Goal: Task Accomplishment & Management: Manage account settings

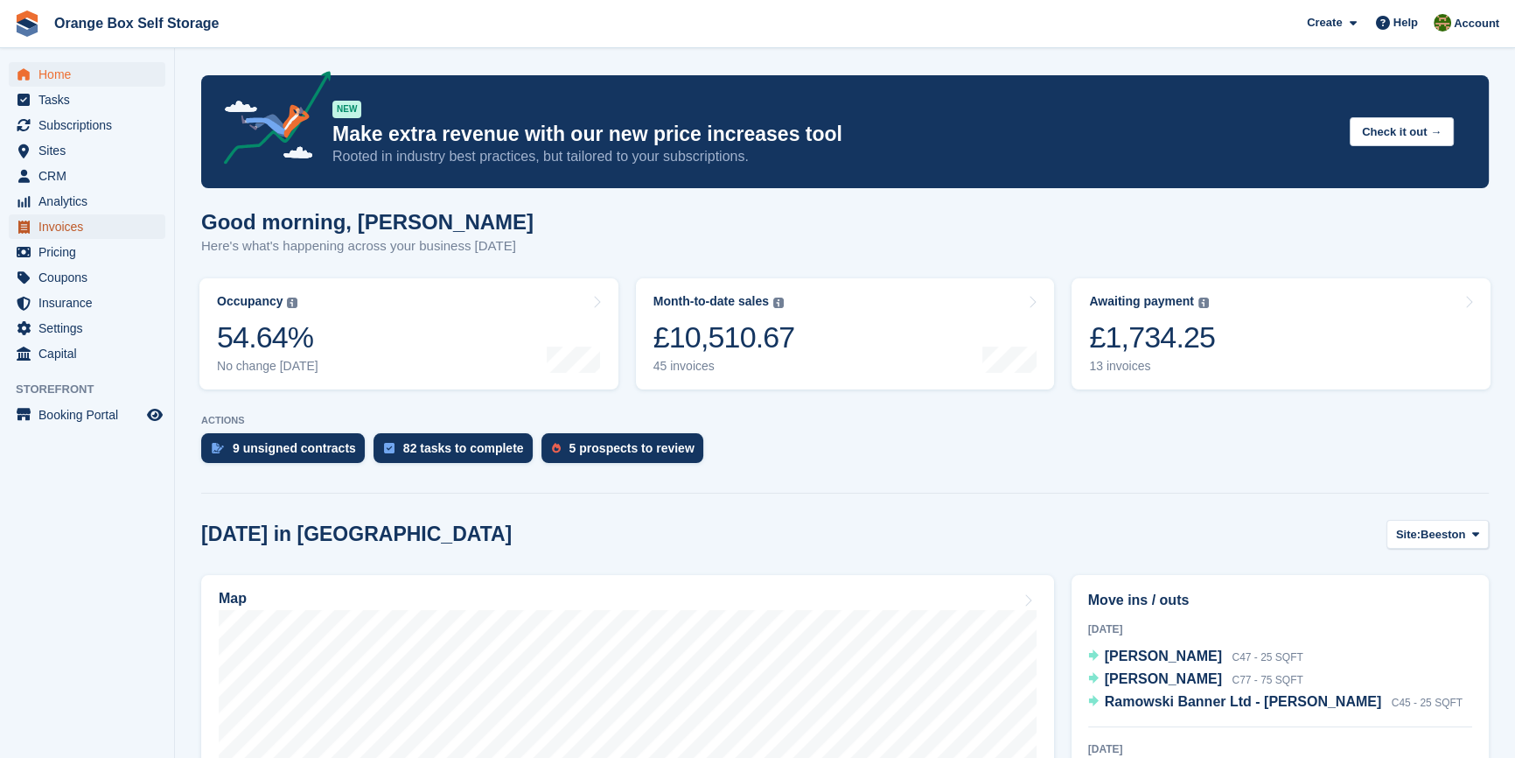
click at [68, 228] on span "Invoices" at bounding box center [90, 226] width 105 height 24
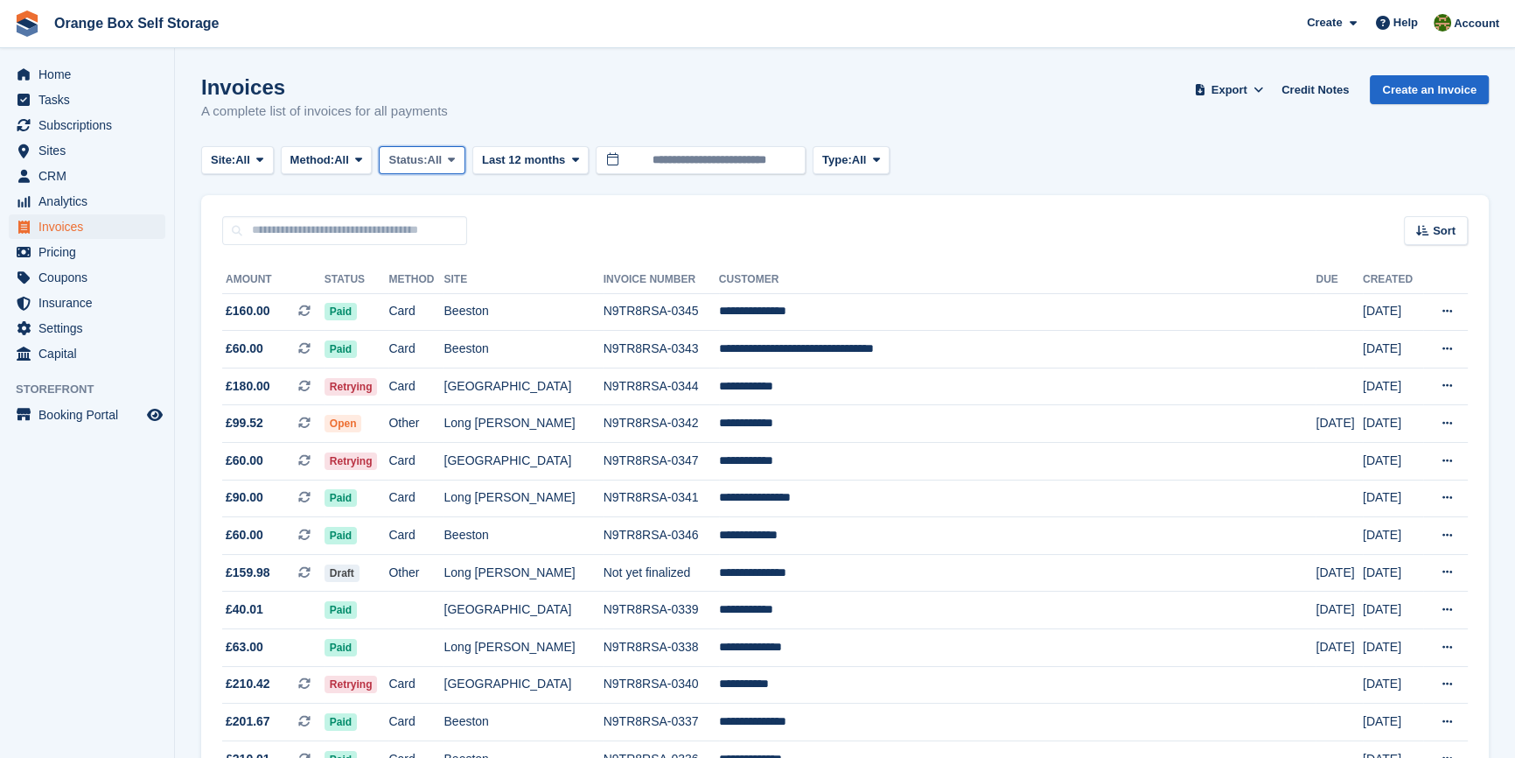
click at [418, 171] on button "Status: All" at bounding box center [422, 160] width 86 height 29
click at [418, 289] on link "Open" at bounding box center [463, 295] width 152 height 31
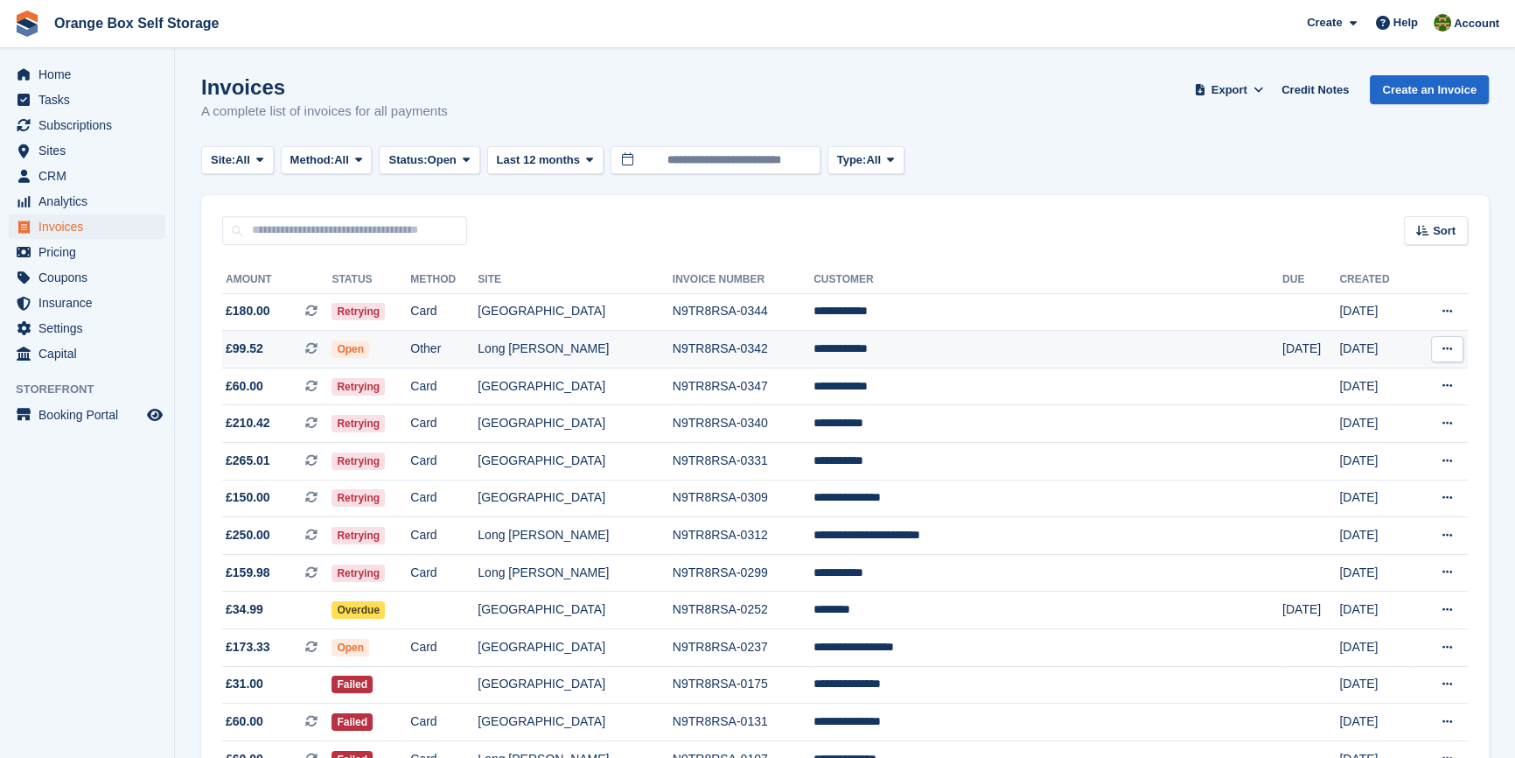
click at [478, 340] on td "Other" at bounding box center [443, 350] width 67 height 38
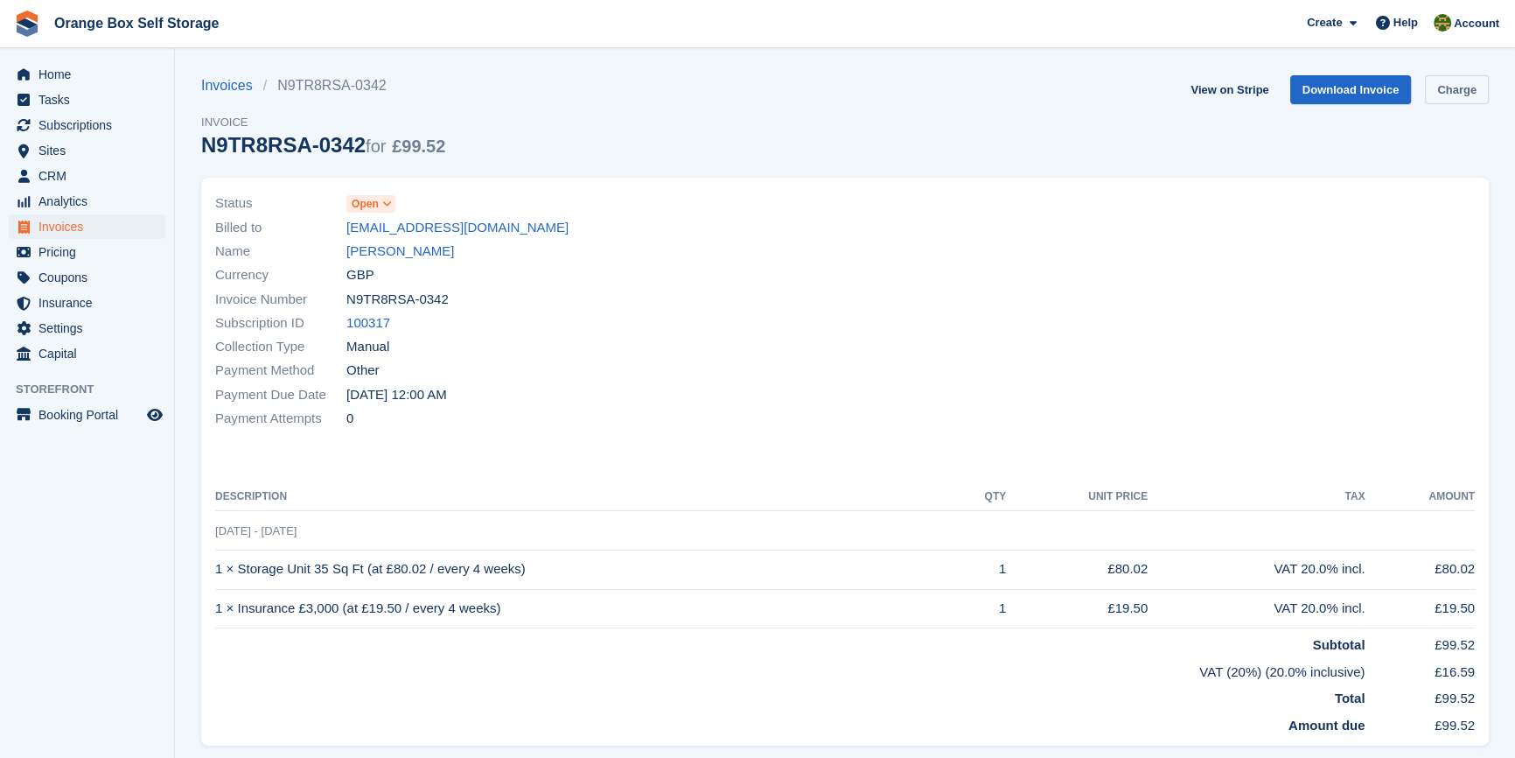
click at [1467, 88] on link "Charge" at bounding box center [1457, 89] width 64 height 29
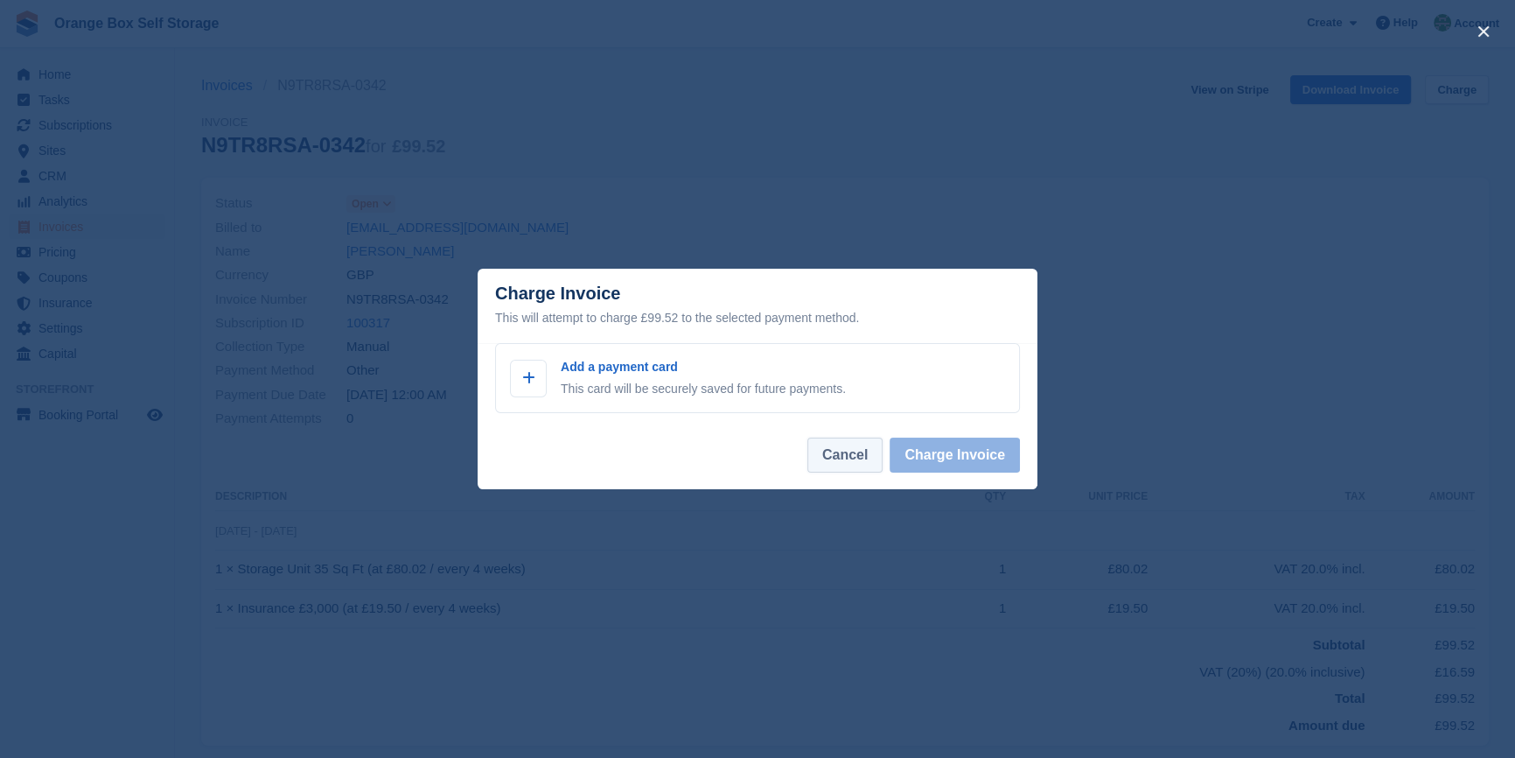
click at [859, 461] on button "Cancel" at bounding box center [844, 454] width 75 height 35
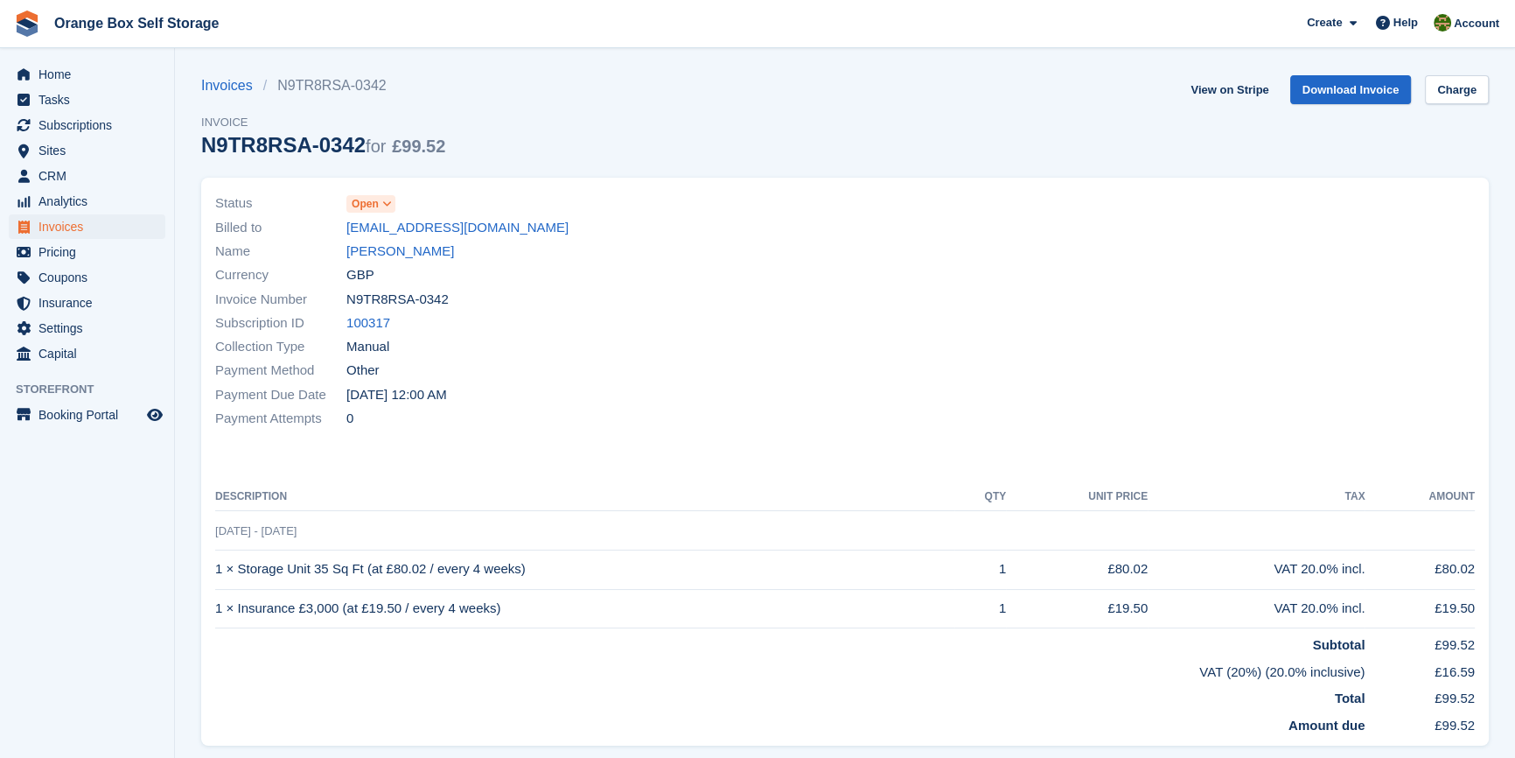
click at [604, 384] on div "Payment Due Date 4 Sep, 12:00 AM" at bounding box center [524, 394] width 619 height 24
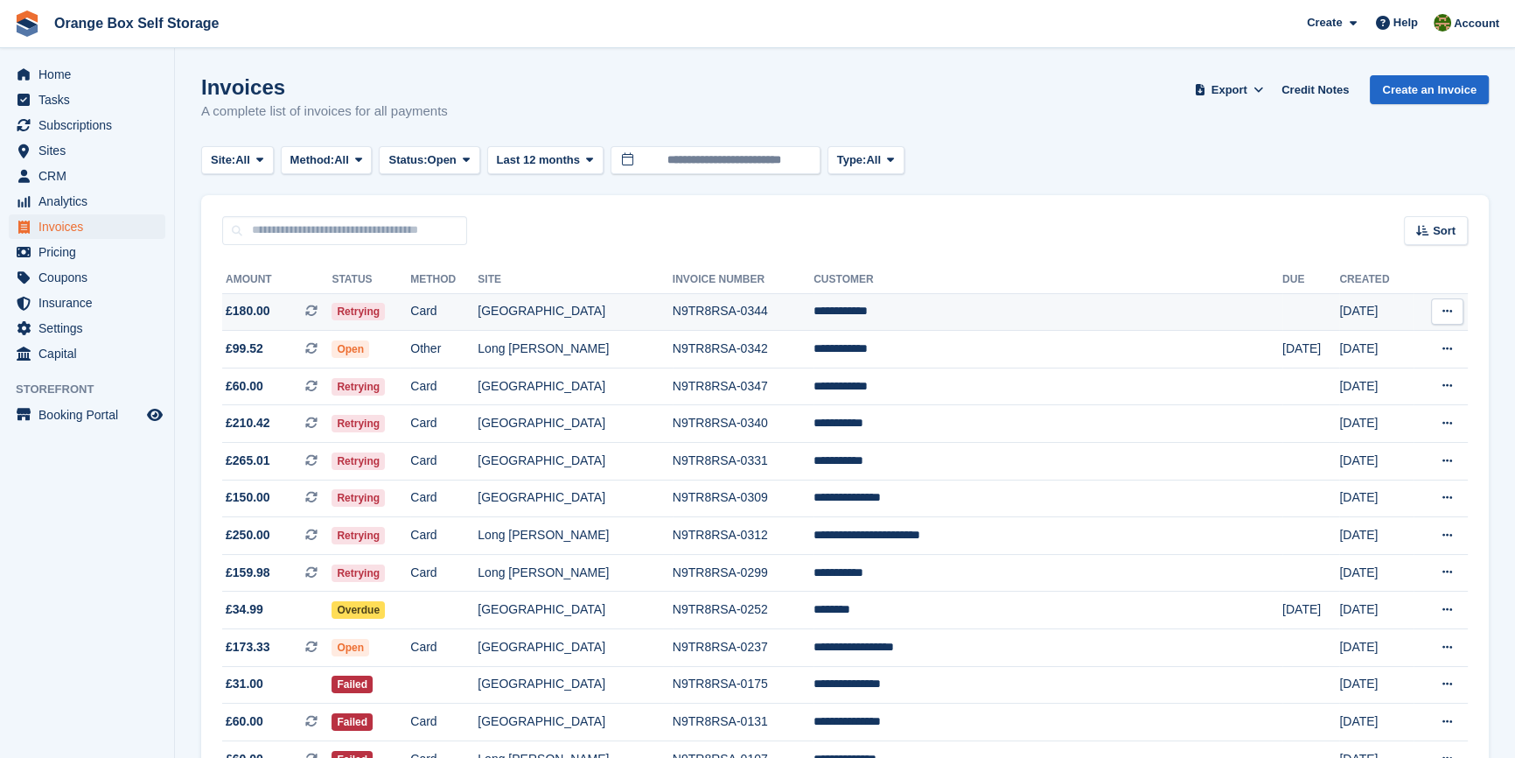
click at [478, 318] on td "Card" at bounding box center [443, 312] width 67 height 38
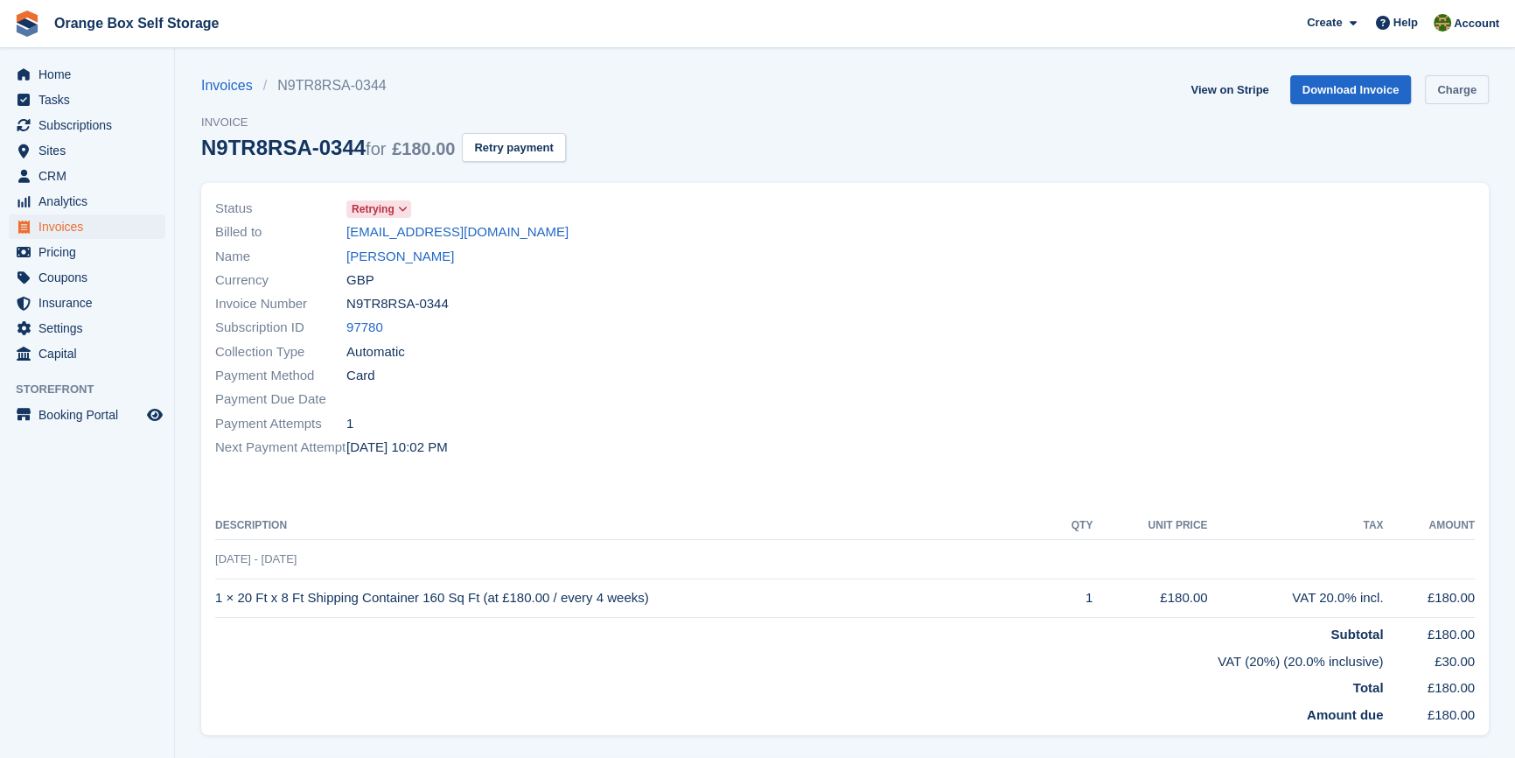
click at [1437, 86] on link "Charge" at bounding box center [1457, 89] width 64 height 29
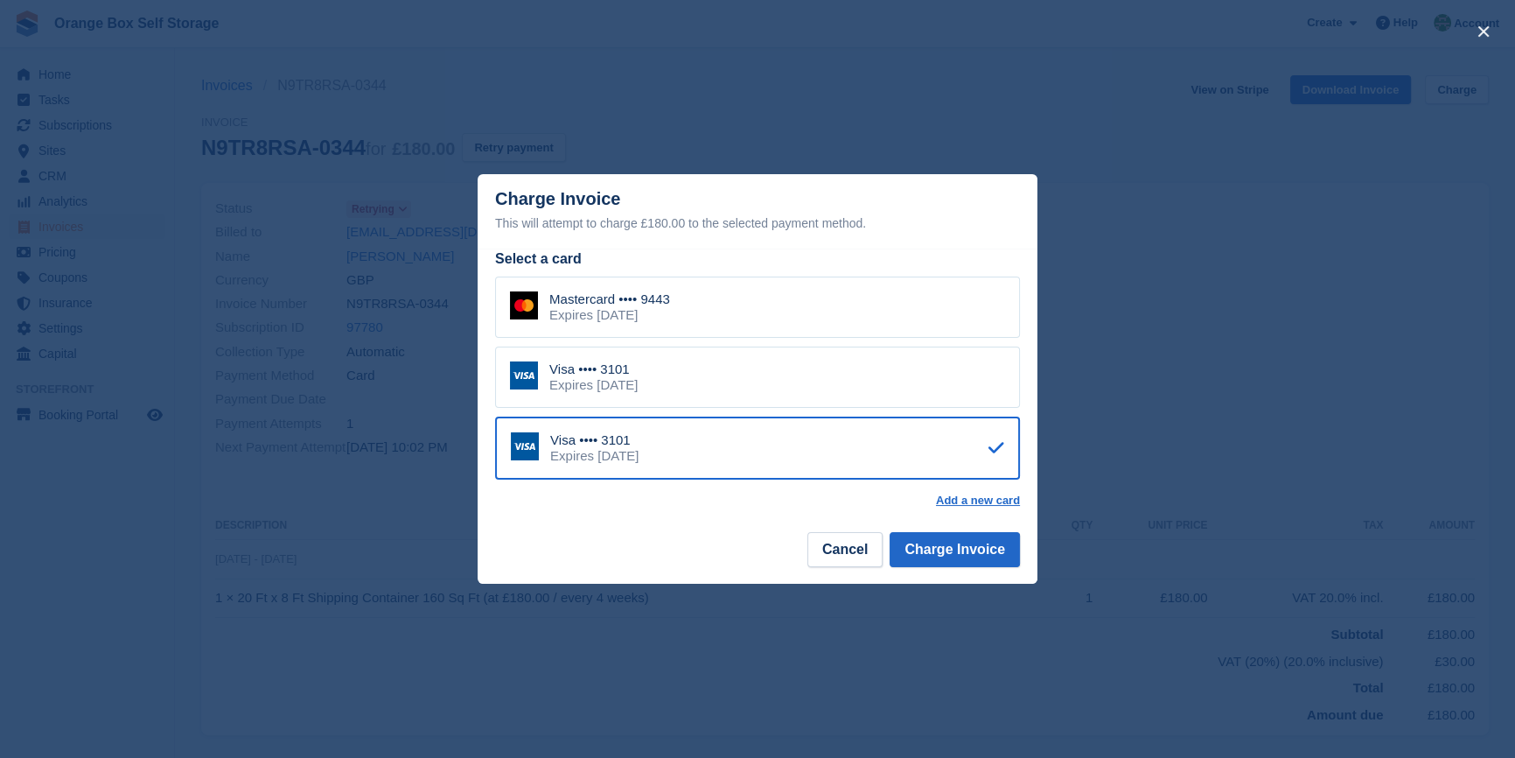
click at [807, 325] on div "Mastercard •••• 9443 Expires February 2029" at bounding box center [757, 306] width 525 height 61
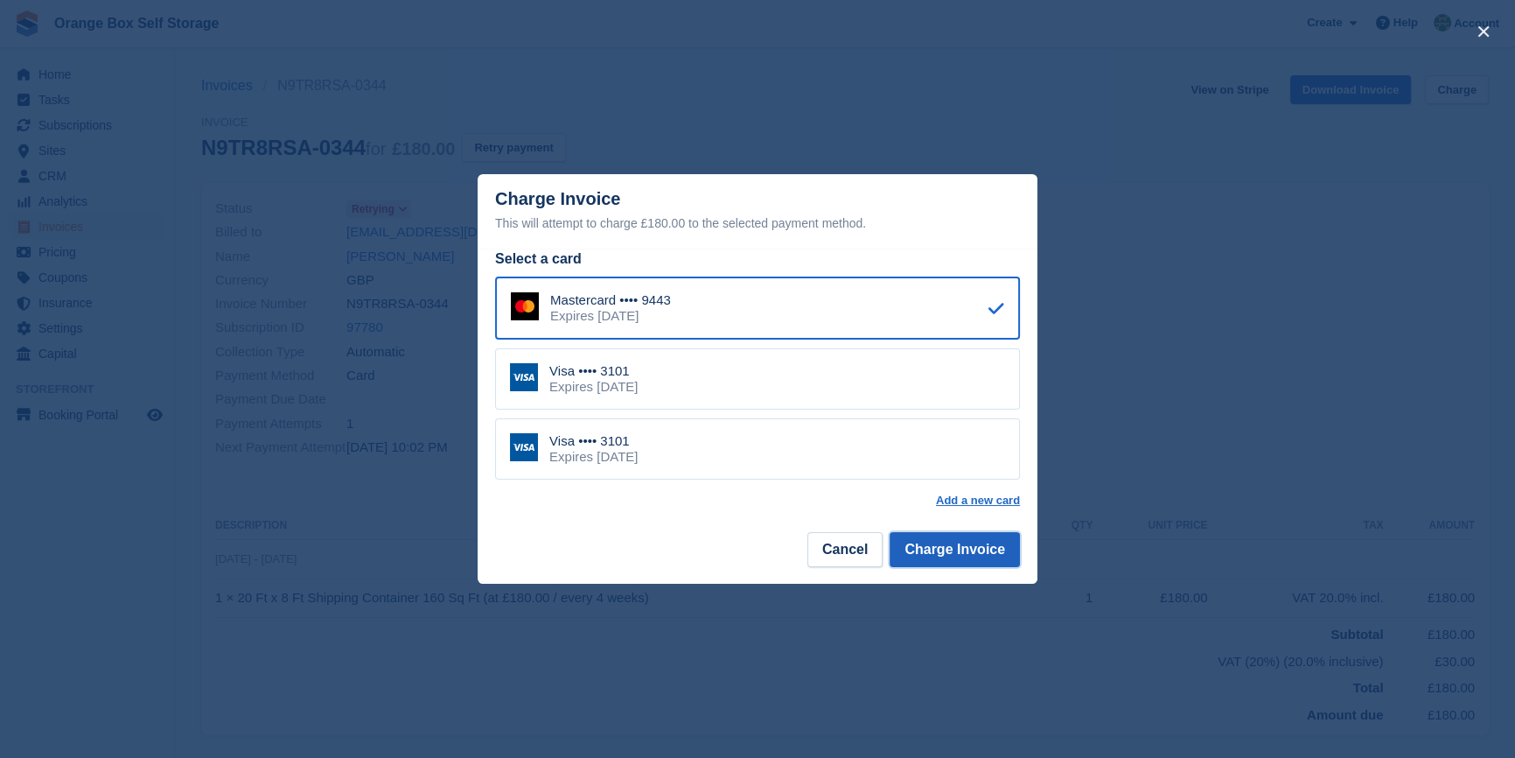
click at [962, 551] on button "Charge Invoice" at bounding box center [955, 549] width 130 height 35
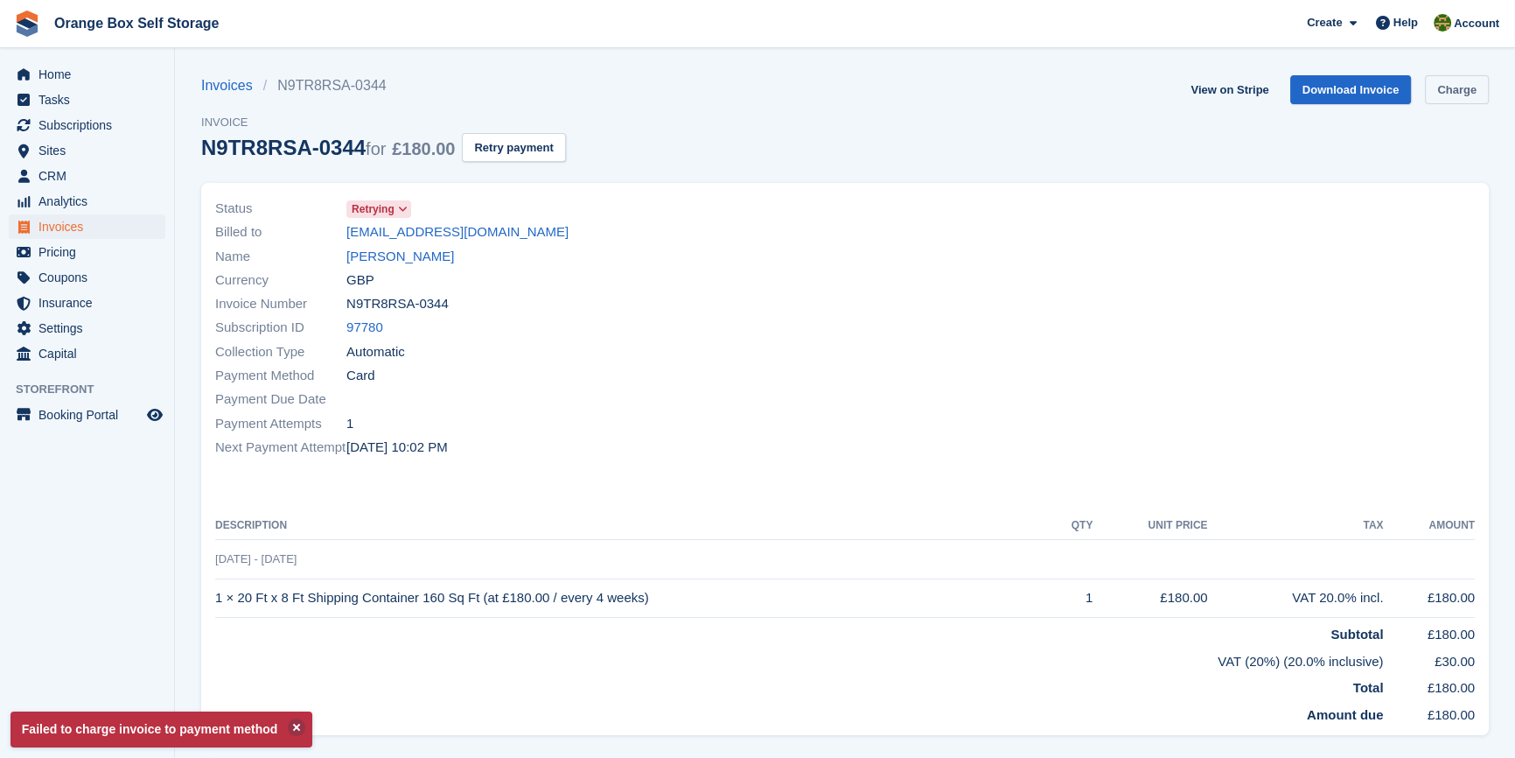
click at [1464, 80] on link "Charge" at bounding box center [1457, 89] width 64 height 29
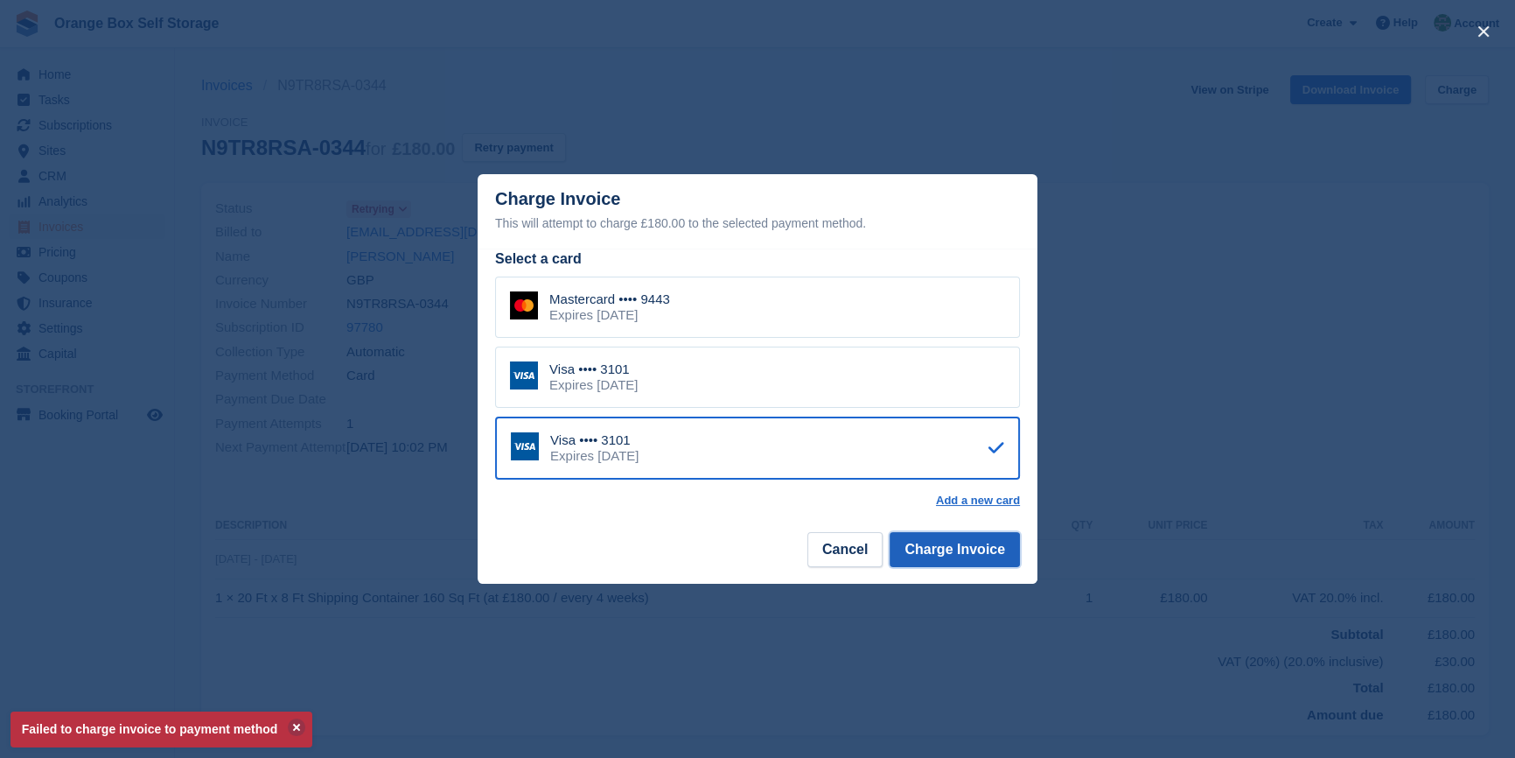
click at [998, 545] on button "Charge Invoice" at bounding box center [955, 549] width 130 height 35
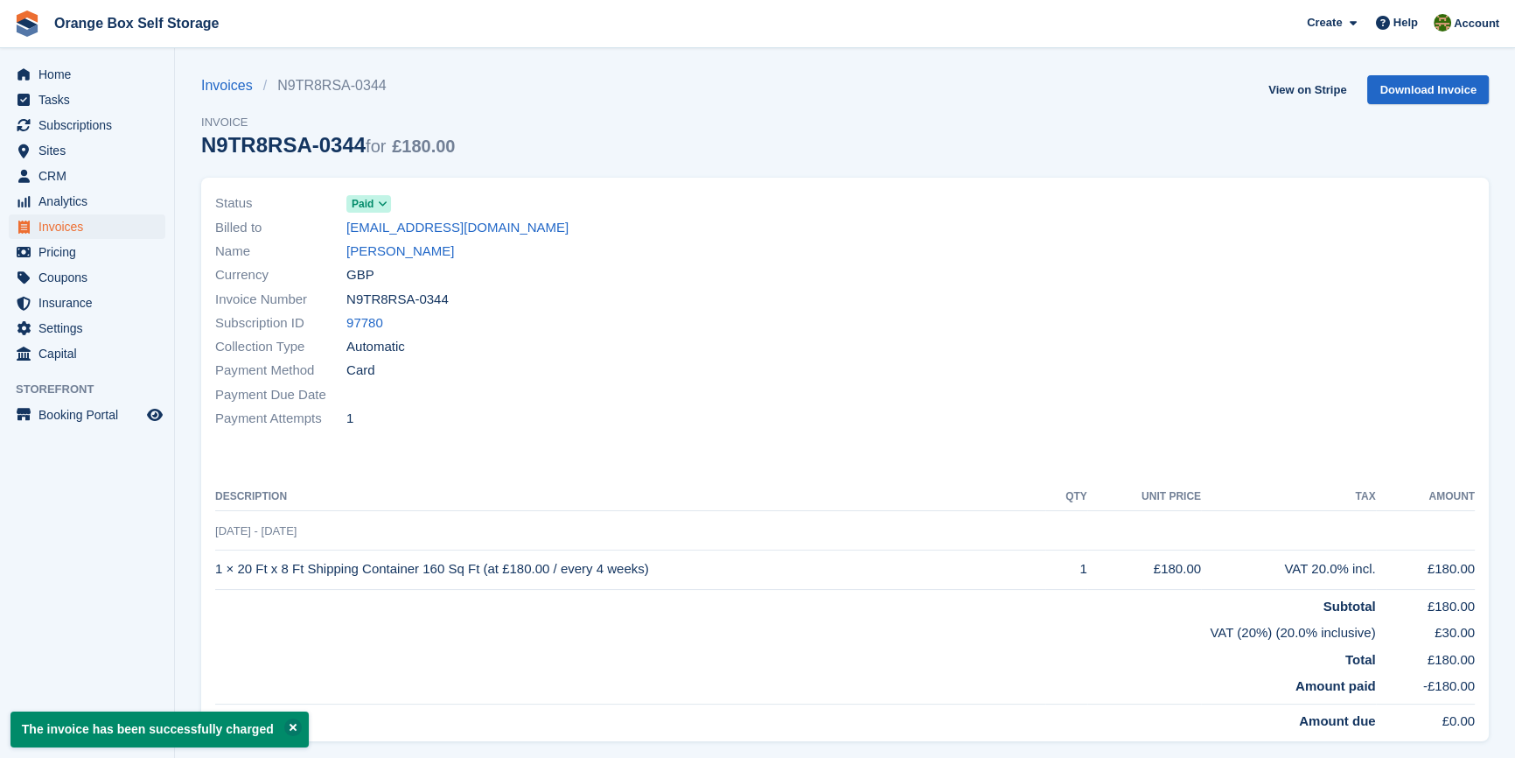
click at [857, 407] on div at bounding box center [1165, 311] width 640 height 260
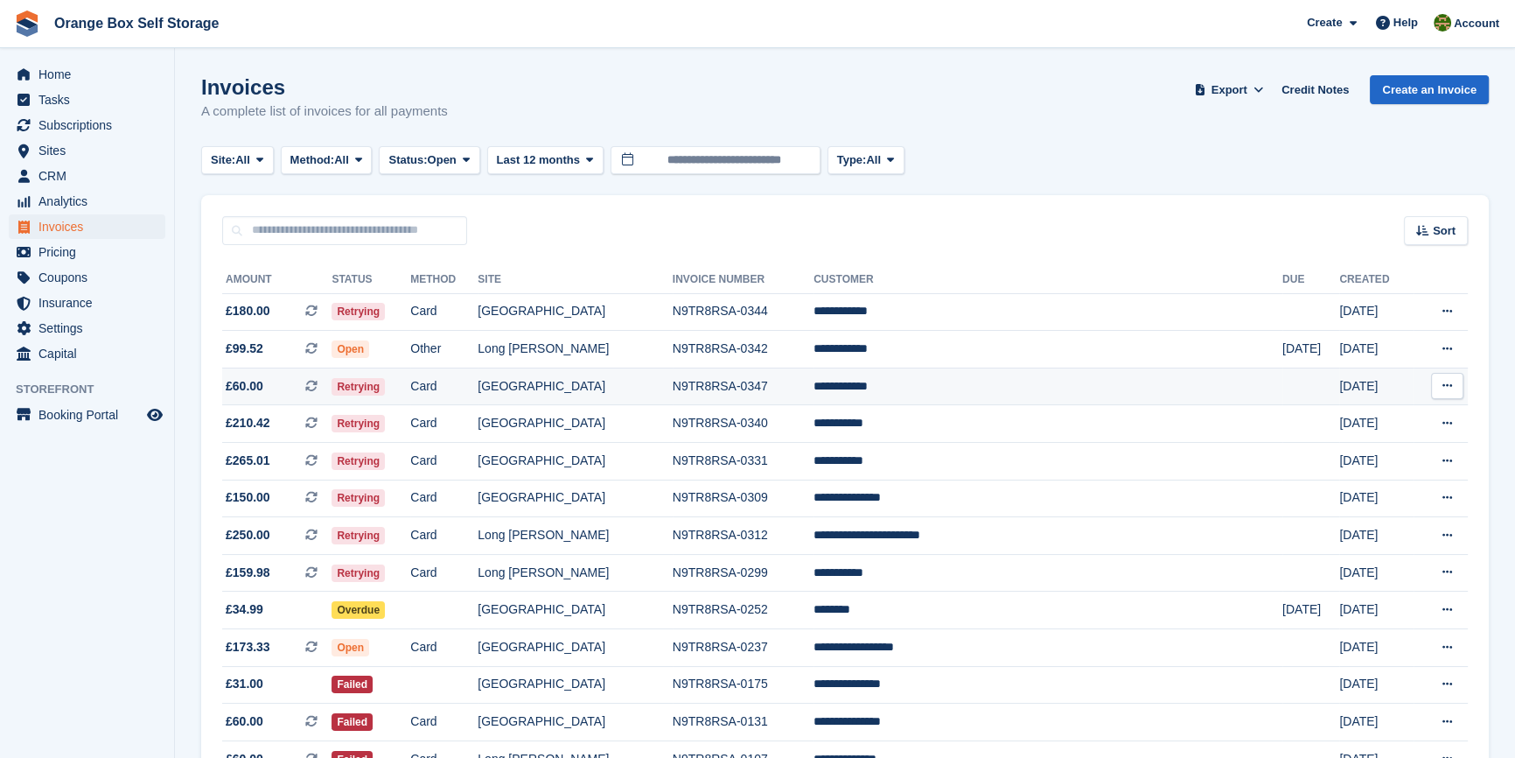
click at [612, 397] on td "[GEOGRAPHIC_DATA]" at bounding box center [575, 386] width 194 height 38
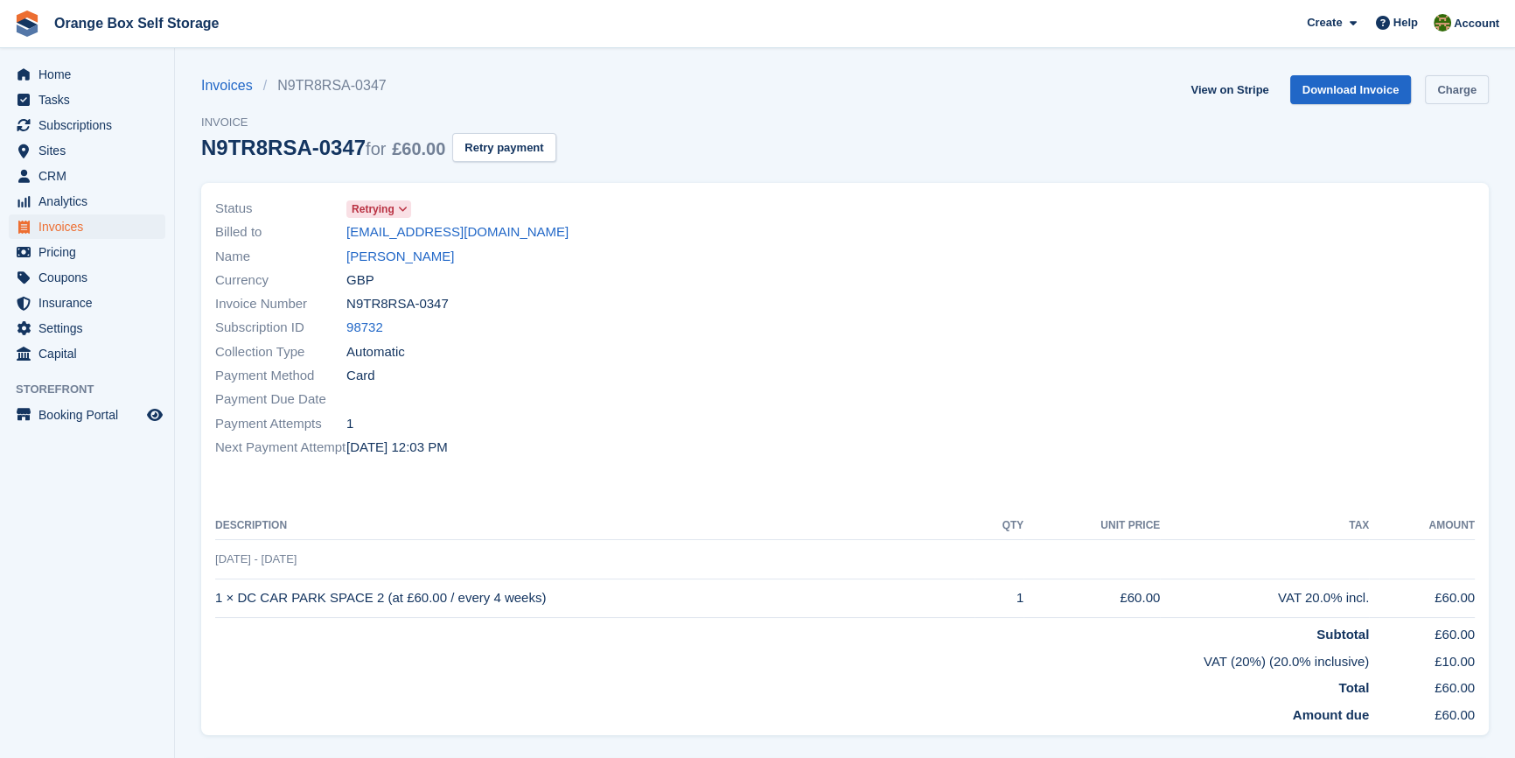
click at [1462, 87] on link "Charge" at bounding box center [1457, 89] width 64 height 29
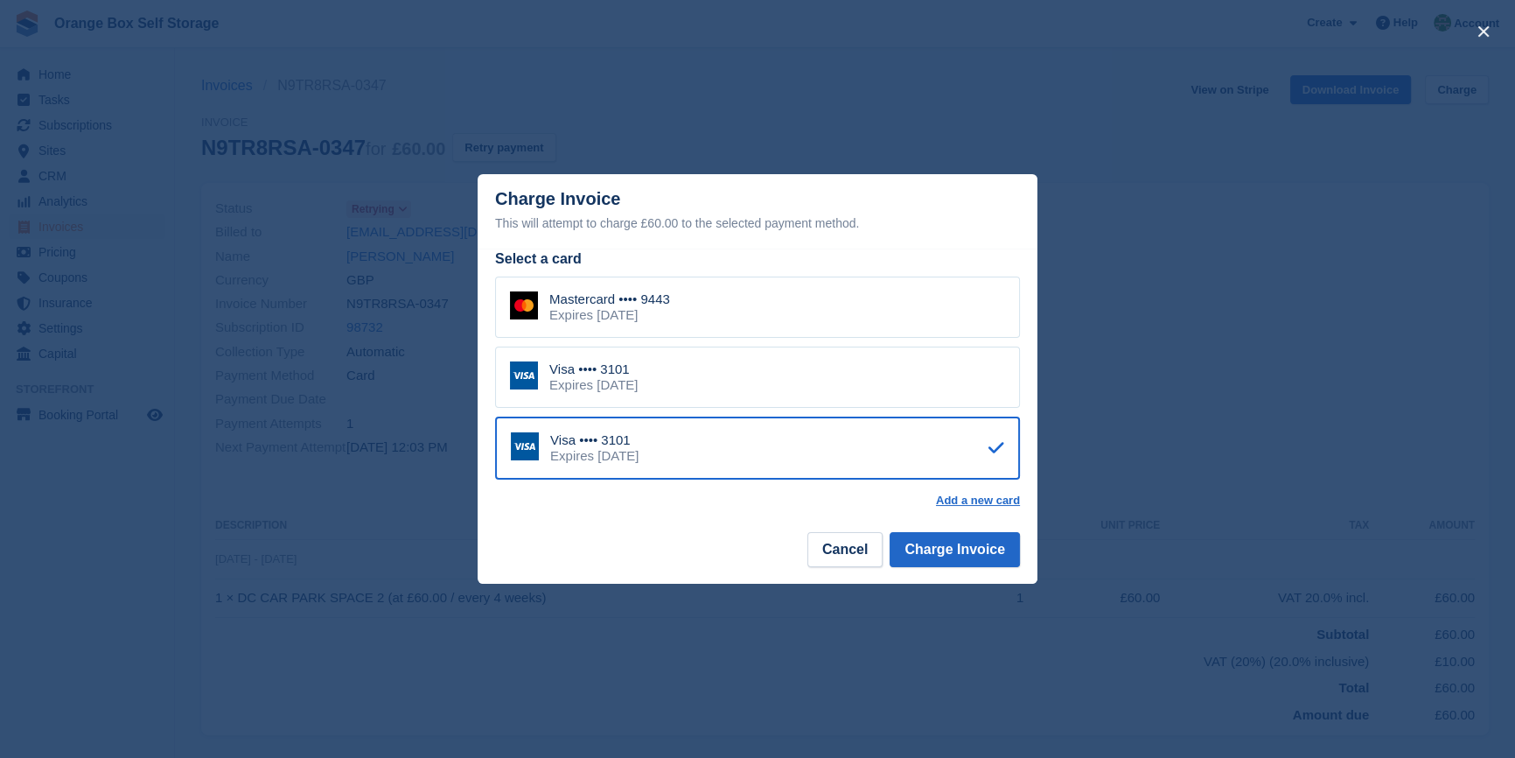
click at [960, 523] on div "Select a card Mastercard •••• 9443 Expires [DATE] Visa •••• 3101 Expires [DATE]…" at bounding box center [758, 387] width 560 height 279
click at [965, 541] on button "Charge Invoice" at bounding box center [955, 549] width 130 height 35
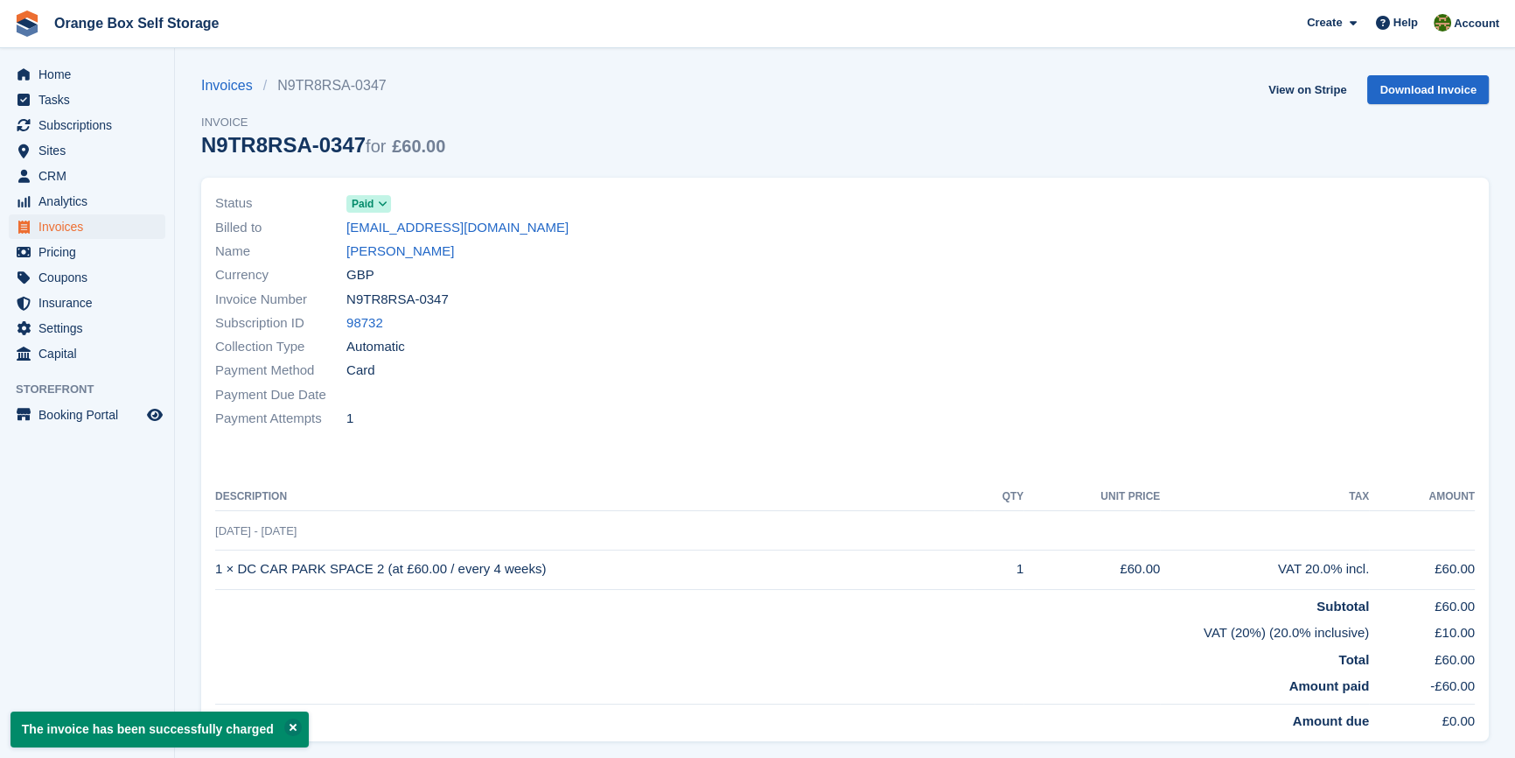
click at [798, 442] on div "Status Paid Billed to info@carspacommercials.co.uk Name KIERAN SODHI Currency G…" at bounding box center [845, 459] width 1288 height 563
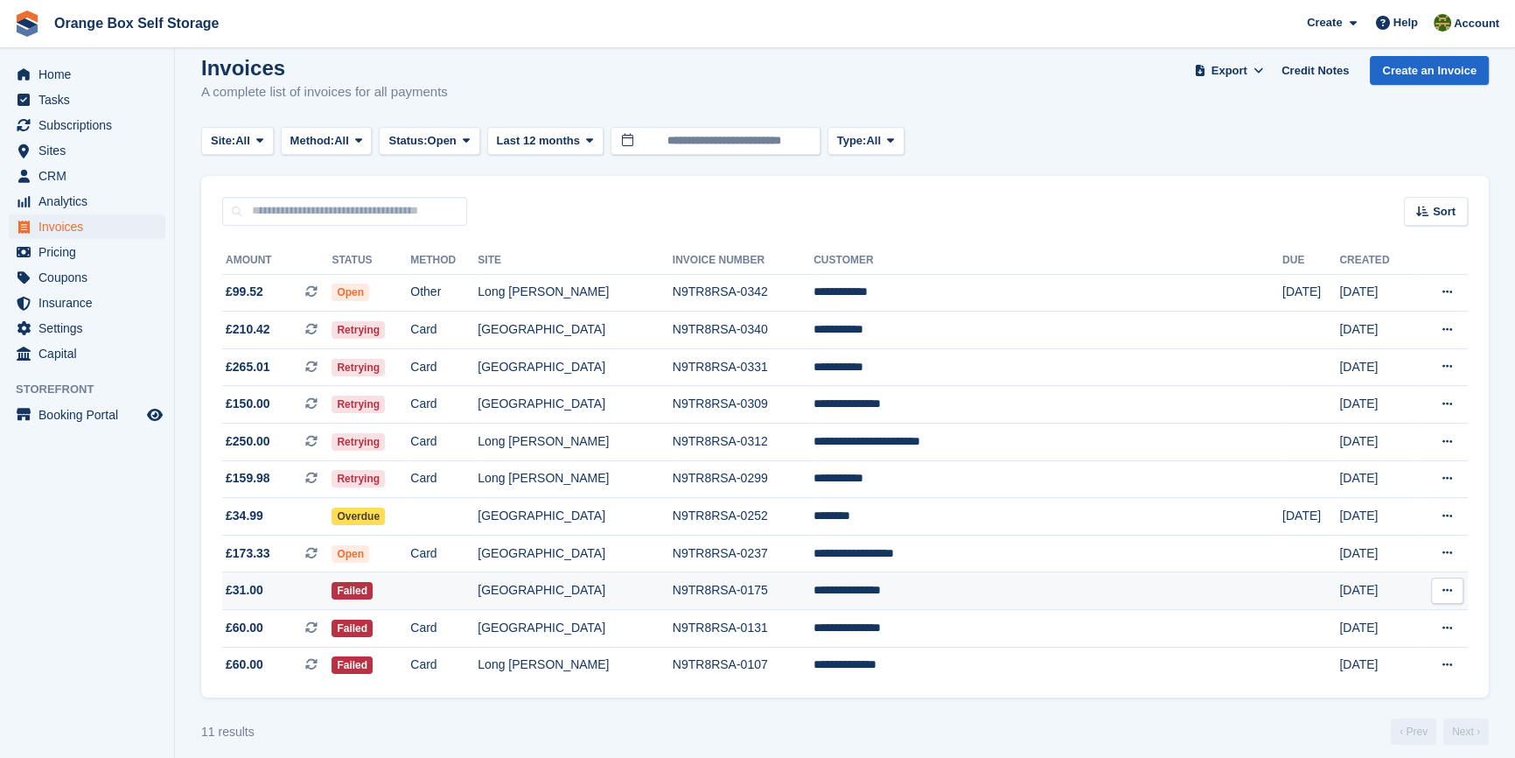
scroll to position [38, 0]
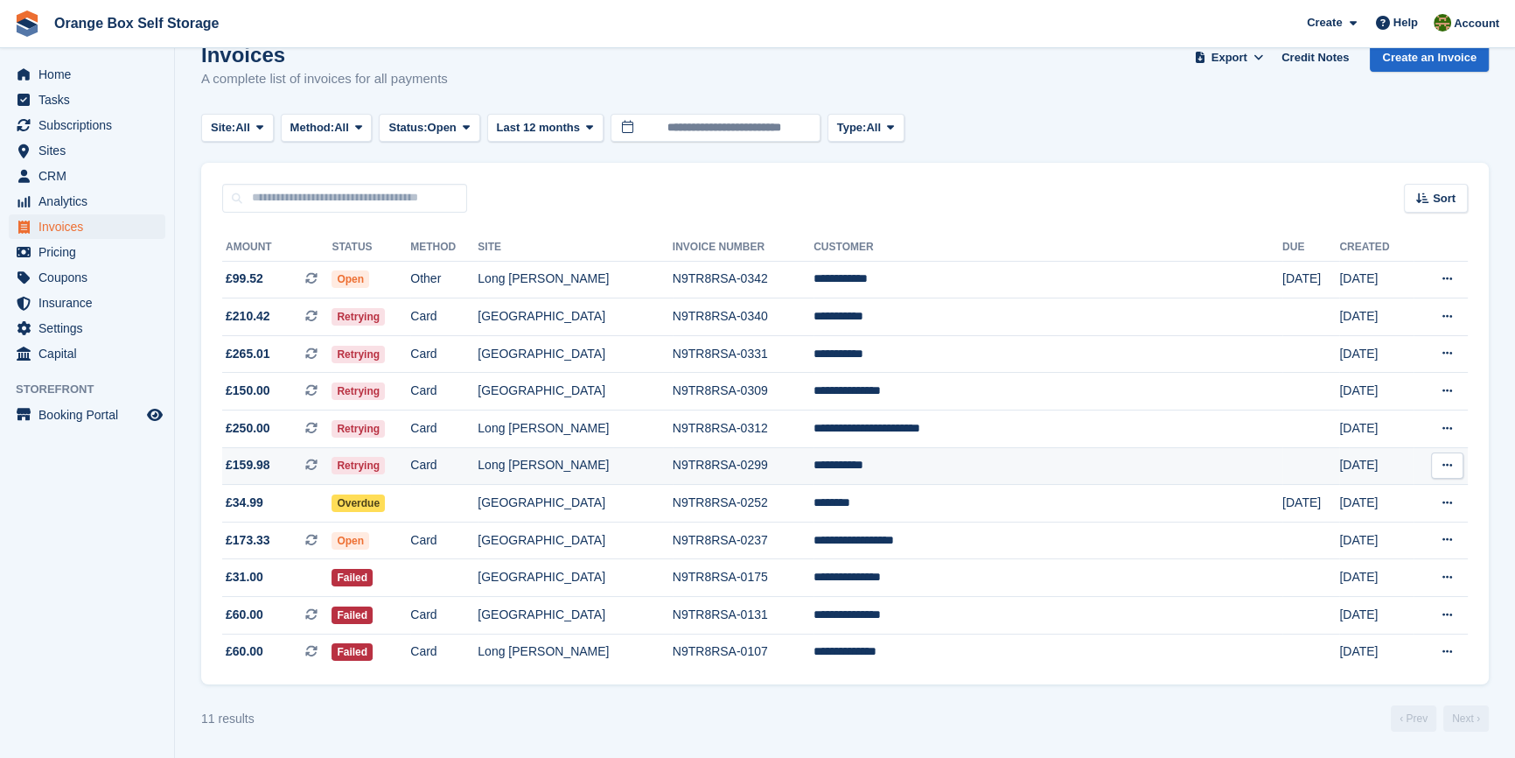
click at [607, 465] on td "Long [PERSON_NAME]" at bounding box center [575, 466] width 194 height 38
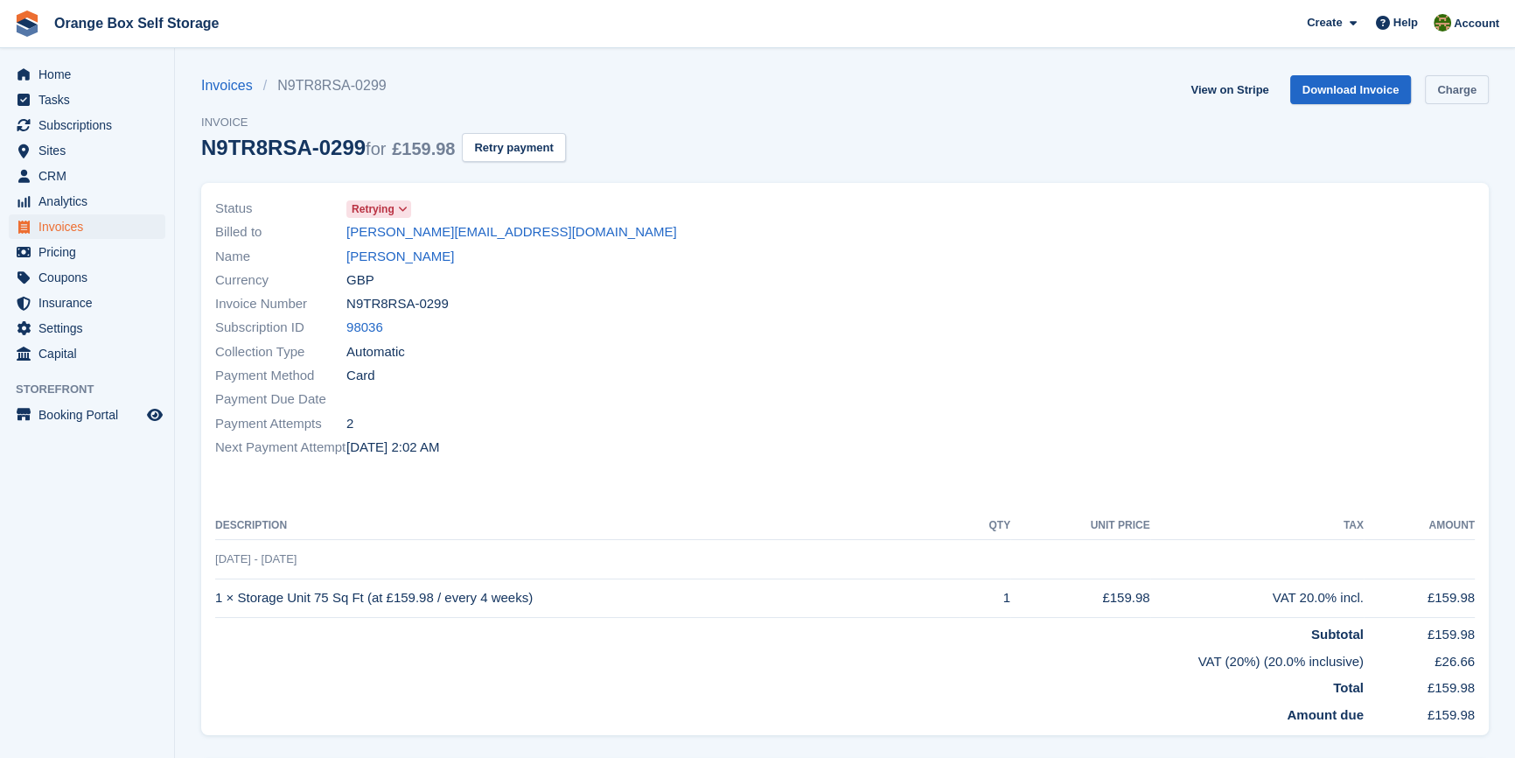
click at [1439, 95] on link "Charge" at bounding box center [1457, 89] width 64 height 29
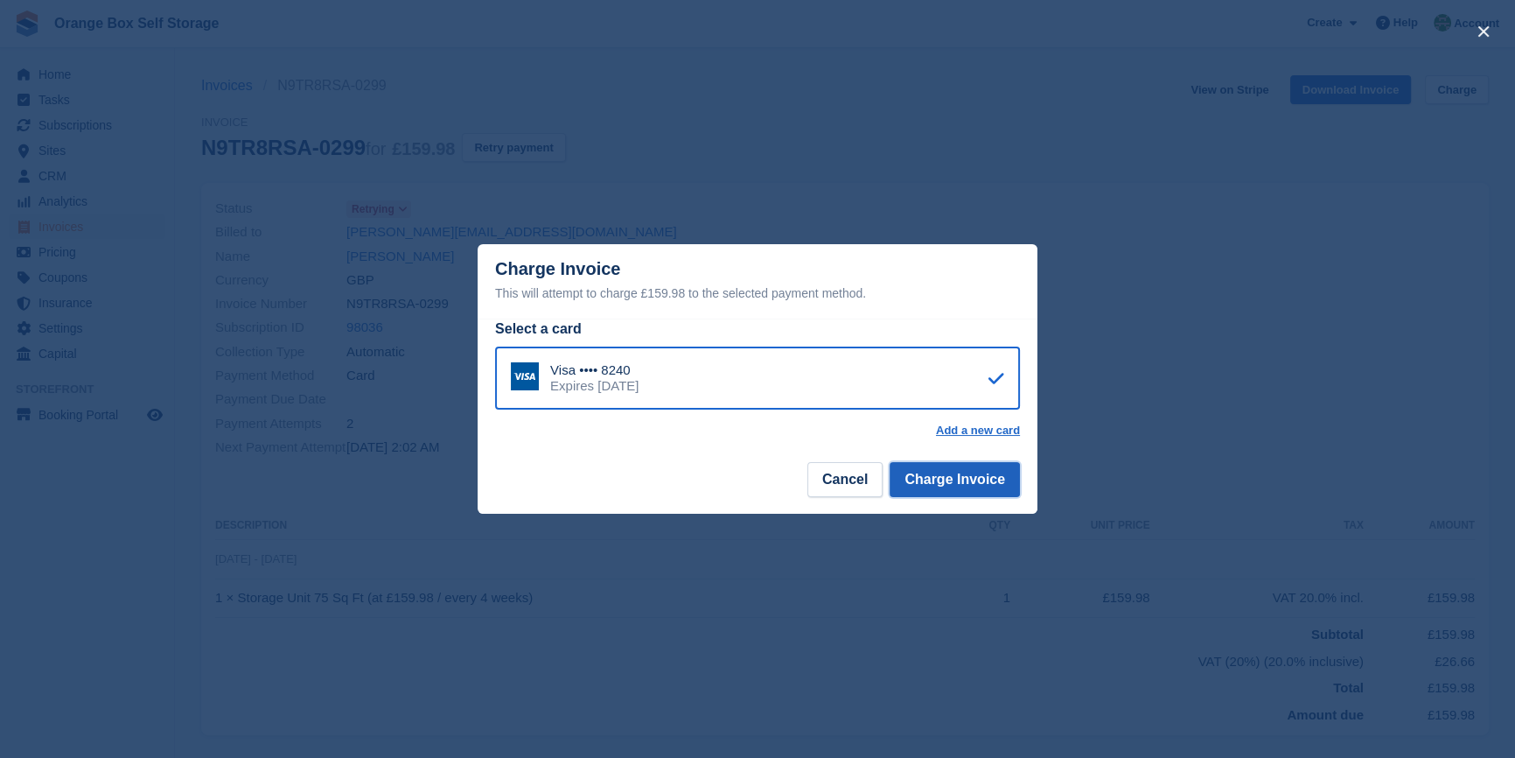
click at [941, 490] on button "Charge Invoice" at bounding box center [955, 479] width 130 height 35
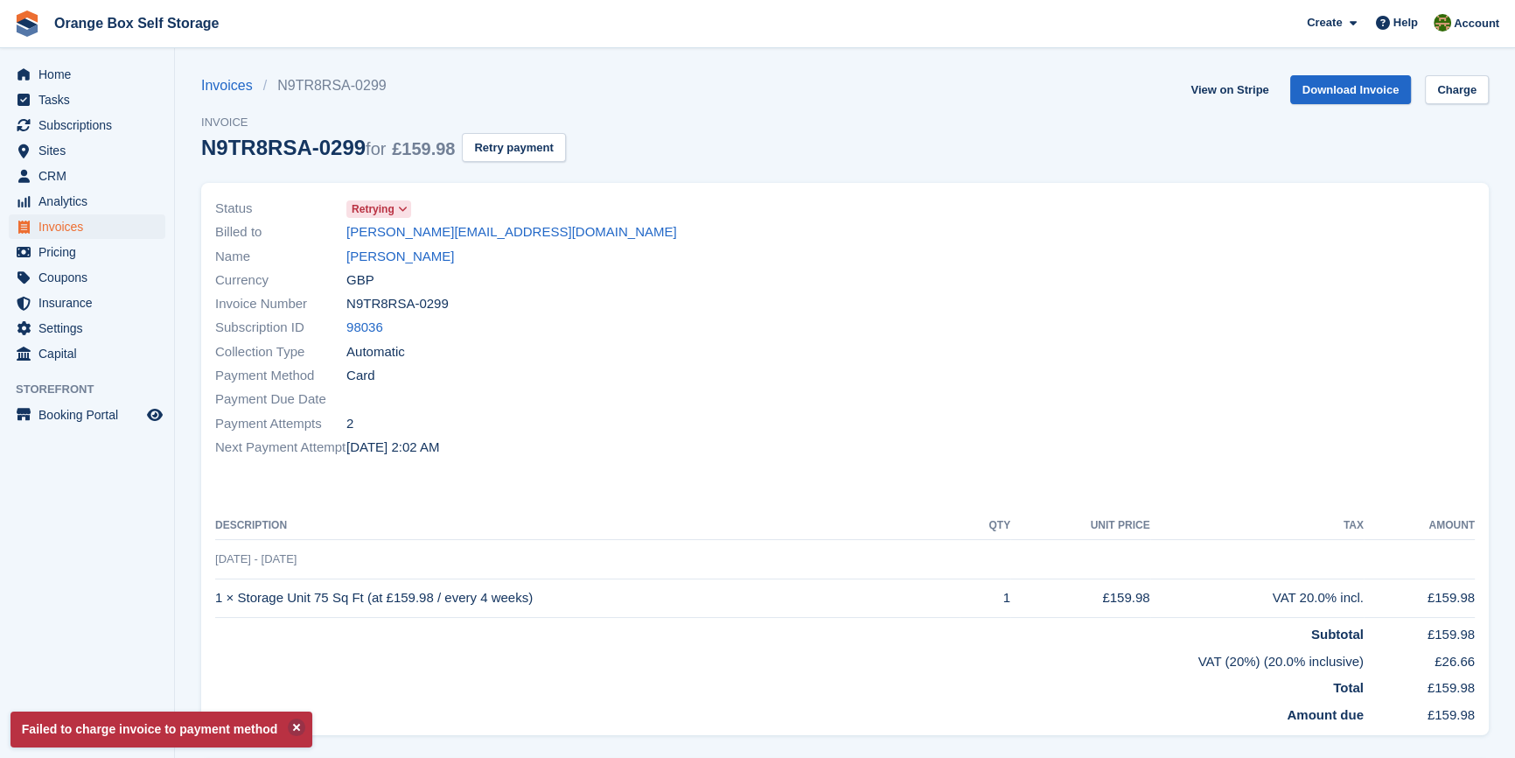
click at [941, 500] on div "Status Retrying Billed to sean.lovitt89@hotmail.com Name SEAN LOVITT Currency G…" at bounding box center [845, 459] width 1288 height 553
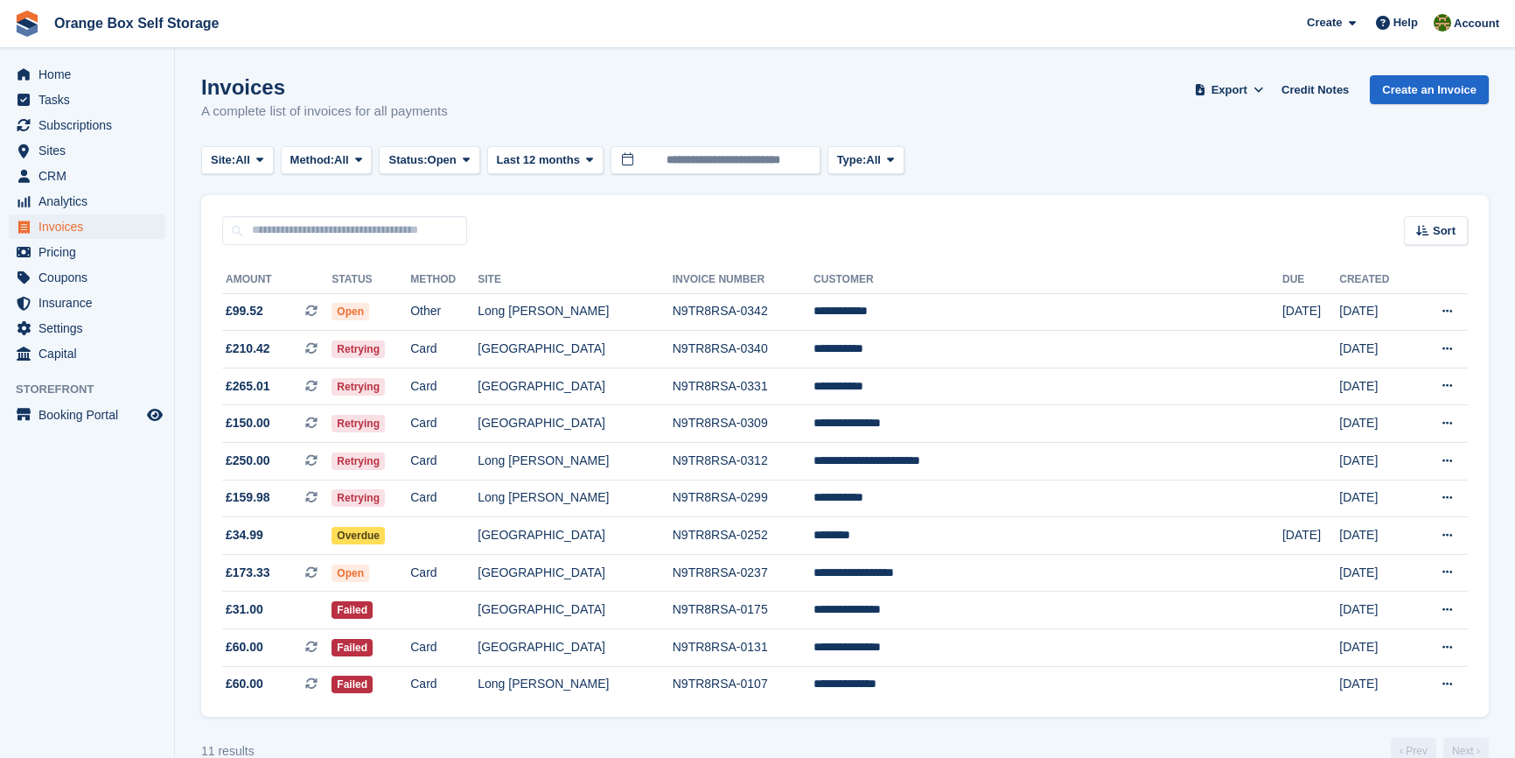
scroll to position [38, 0]
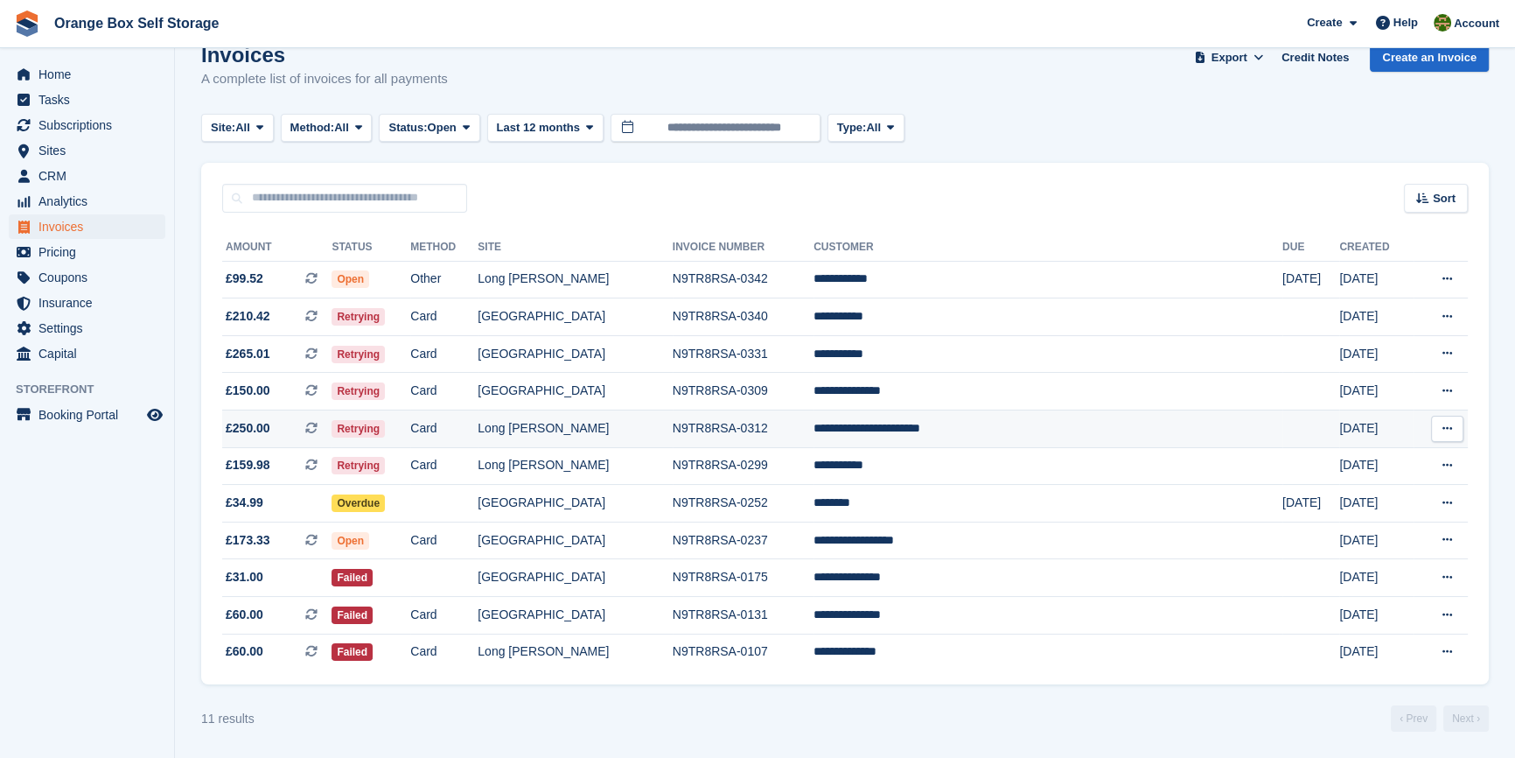
click at [655, 424] on td "Long [PERSON_NAME]" at bounding box center [575, 429] width 194 height 38
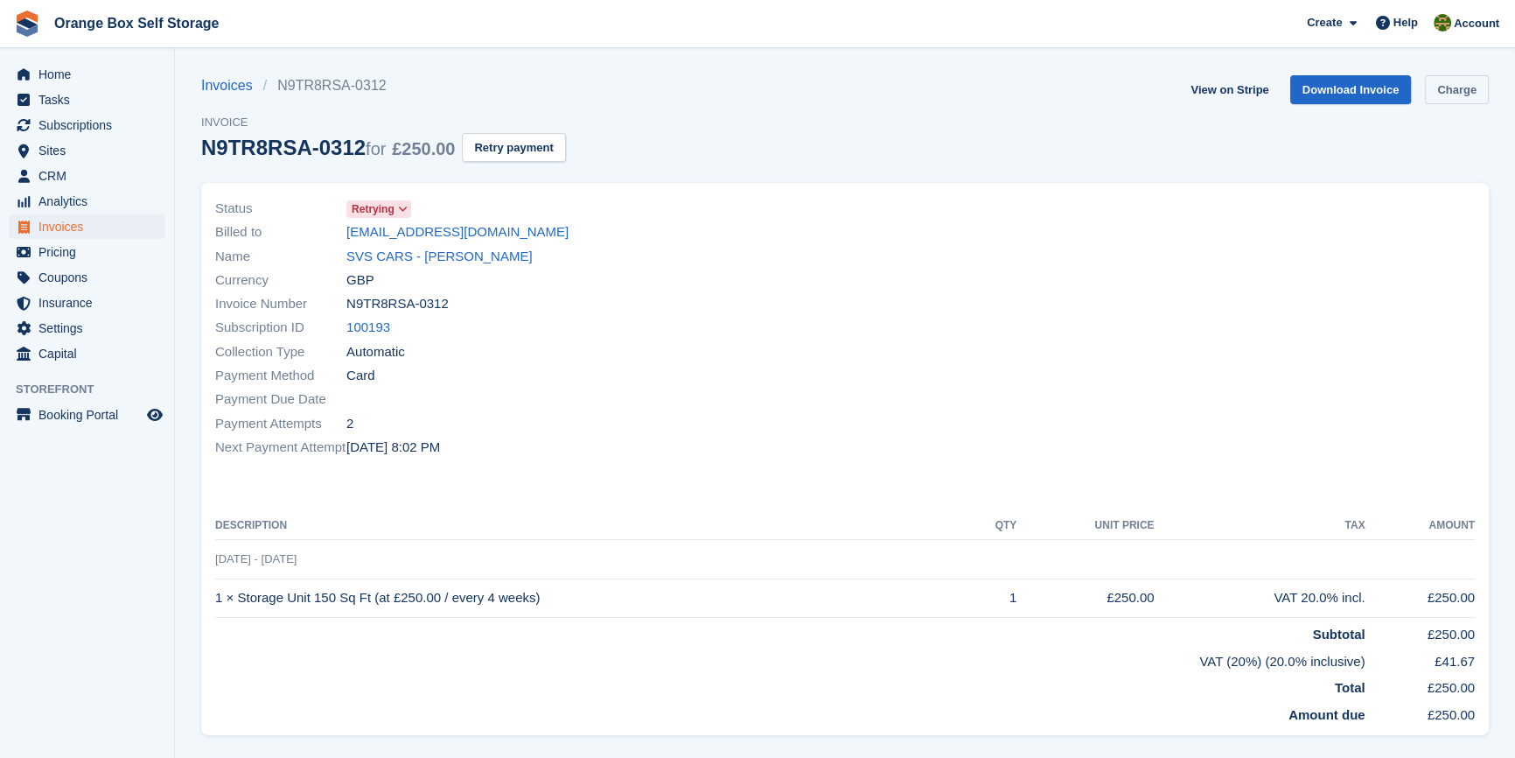
click at [1438, 85] on link "Charge" at bounding box center [1457, 89] width 64 height 29
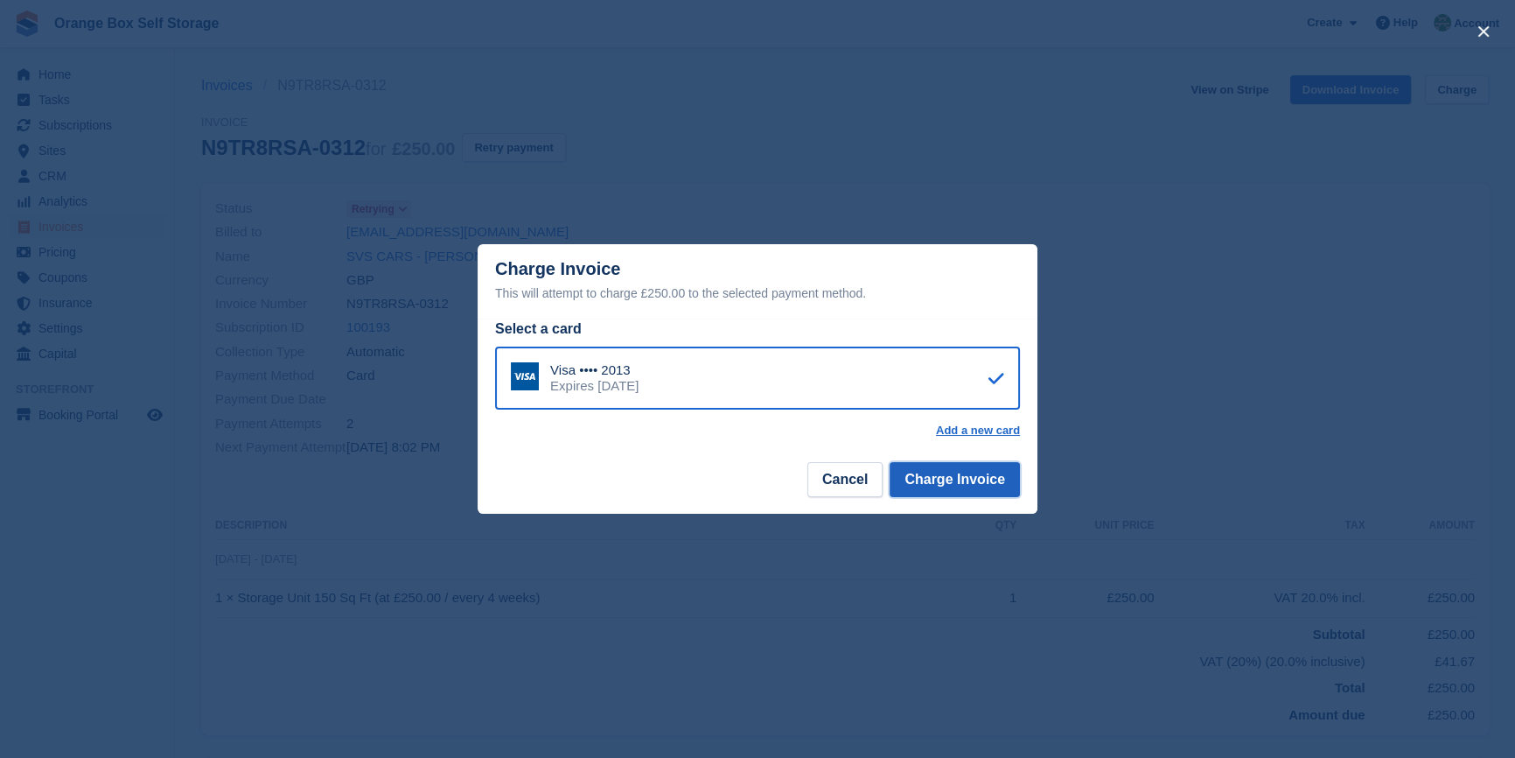
click at [962, 497] on button "Charge Invoice" at bounding box center [955, 479] width 130 height 35
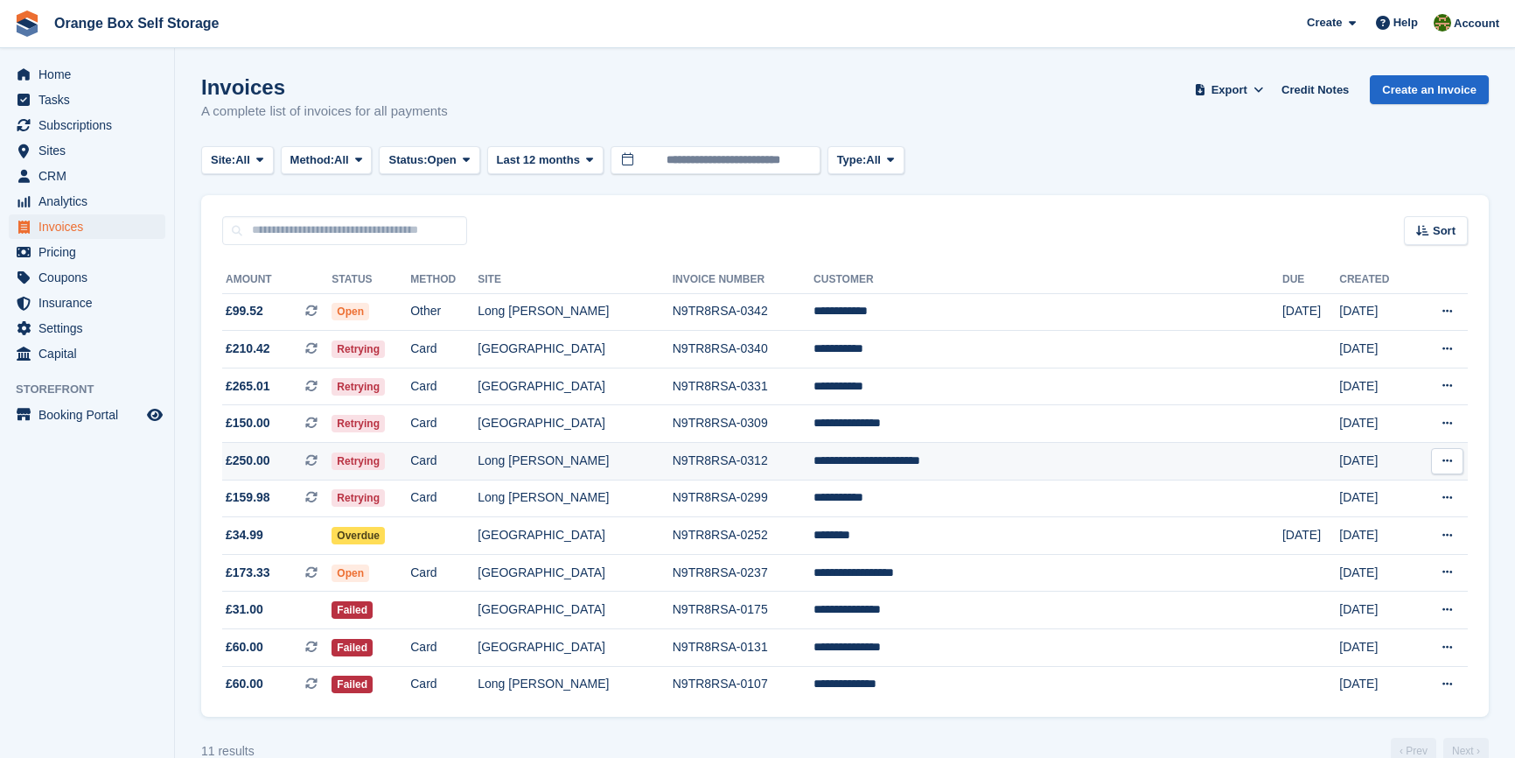
scroll to position [38, 0]
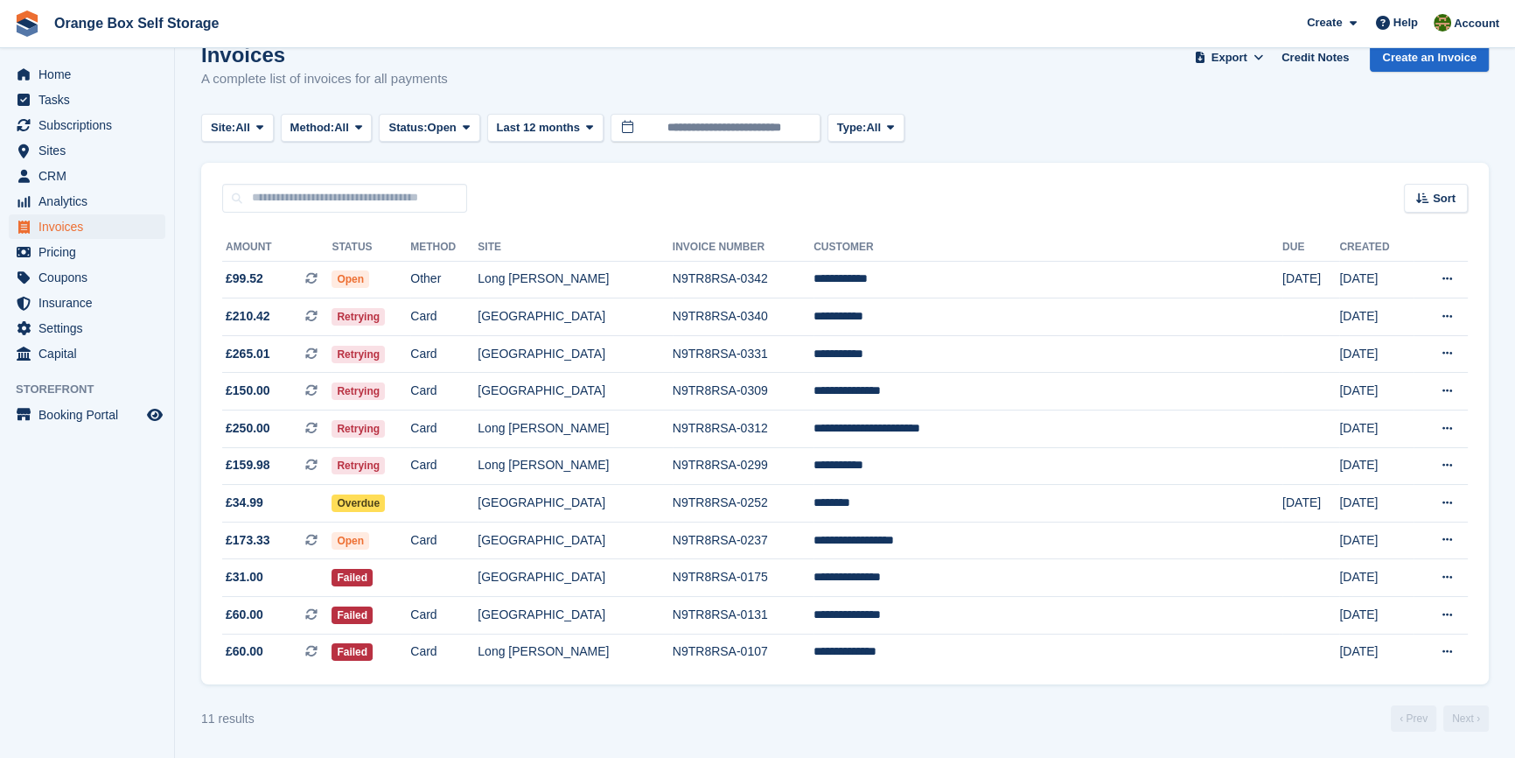
click at [614, 688] on turbo-frame "Invoices A complete list of invoices for all payments Export Export Invoices Ex…" at bounding box center [845, 387] width 1288 height 688
drag, startPoint x: 767, startPoint y: 186, endPoint x: 767, endPoint y: 175, distance: 11.4
click at [767, 185] on div "Sort Sort by Date created Created (oldest first) Created (newest first)" at bounding box center [845, 188] width 1288 height 50
